Goal: Transaction & Acquisition: Book appointment/travel/reservation

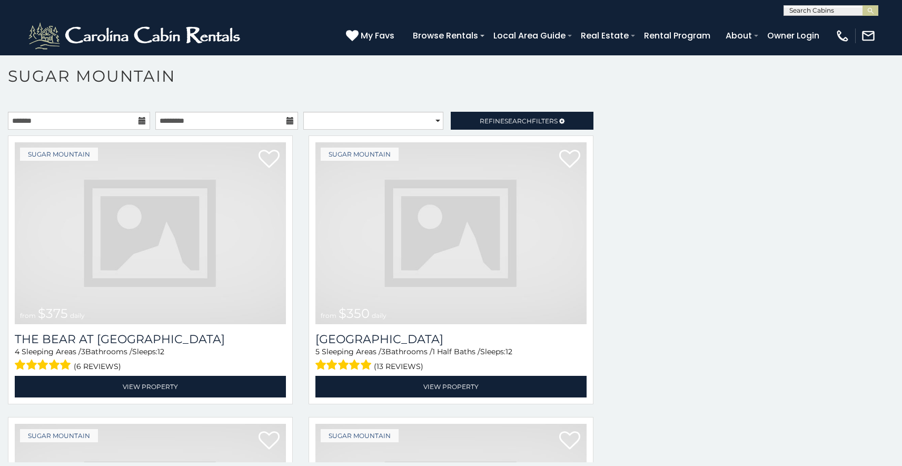
scroll to position [652, 0]
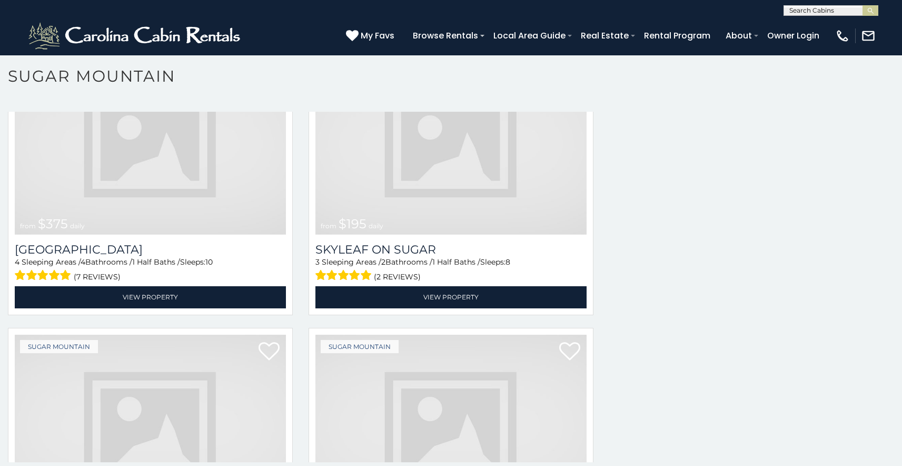
scroll to position [3835, 0]
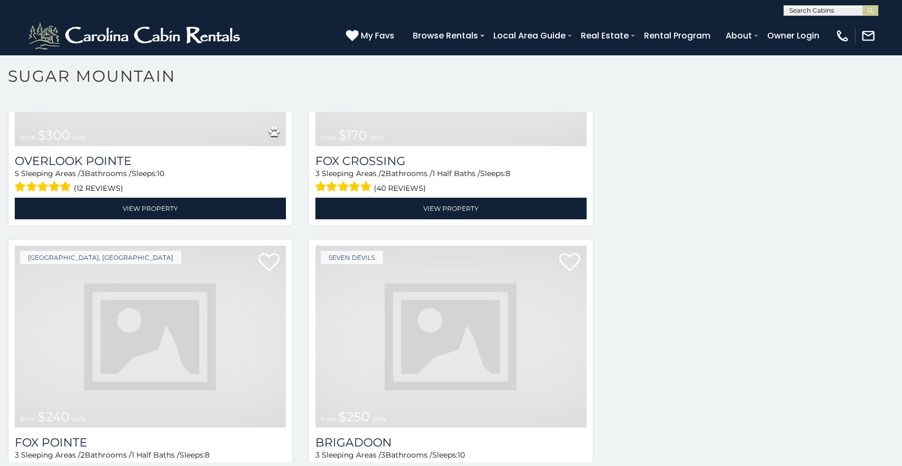
click at [465, 245] on img at bounding box center [450, 336] width 271 height 182
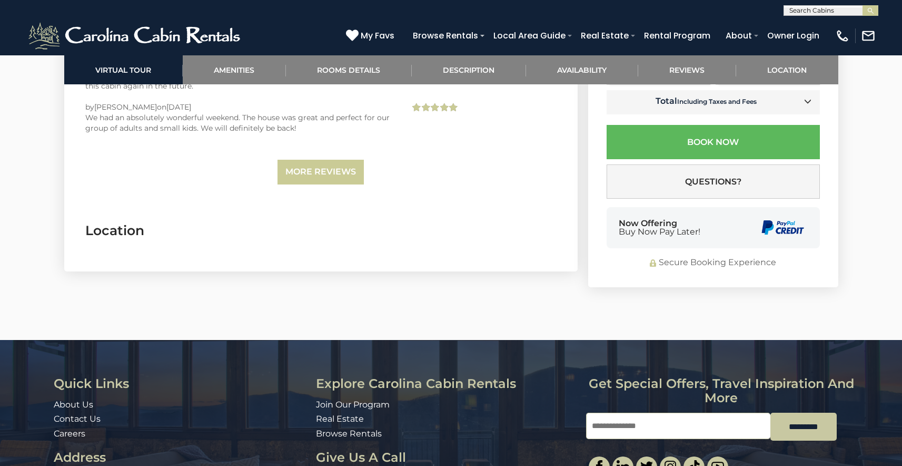
scroll to position [2333, 0]
